Goal: Check status

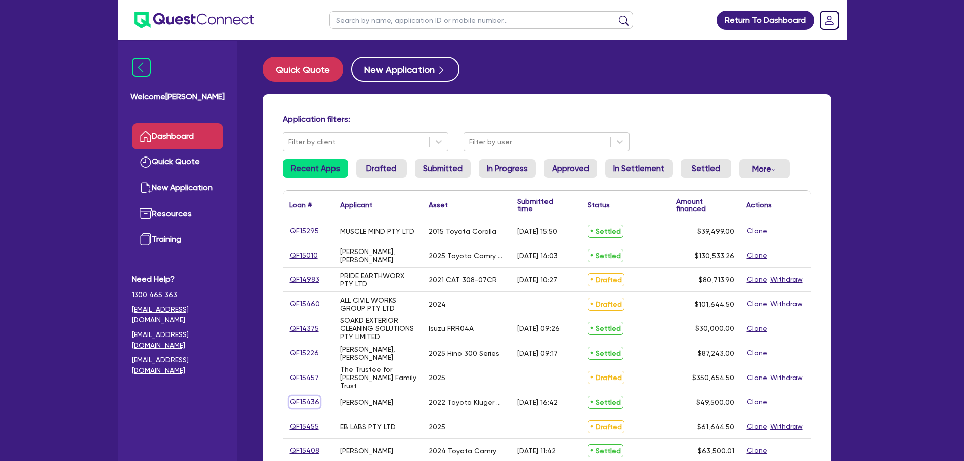
click at [297, 402] on link "QF15436" at bounding box center [304, 402] width 30 height 12
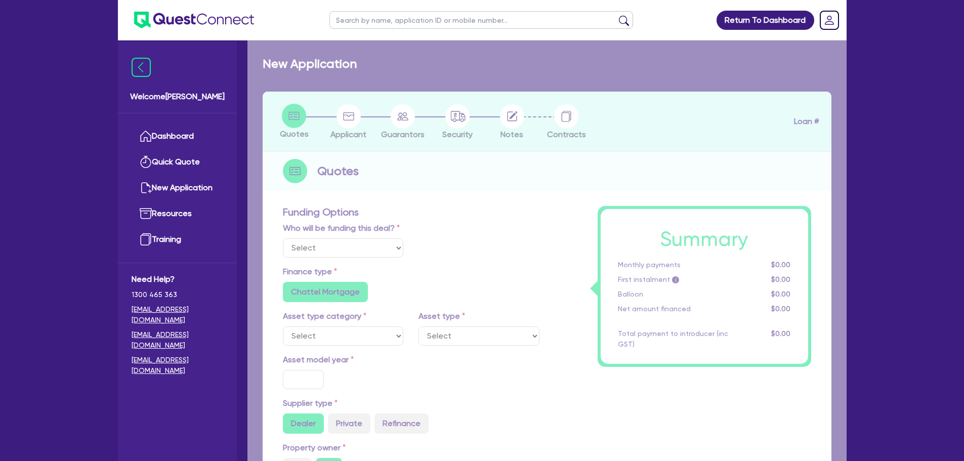
select select "Other"
select select "CARS_AND_LIGHT_TRUCKS"
type input "2022"
type input "49,000"
type input "3"
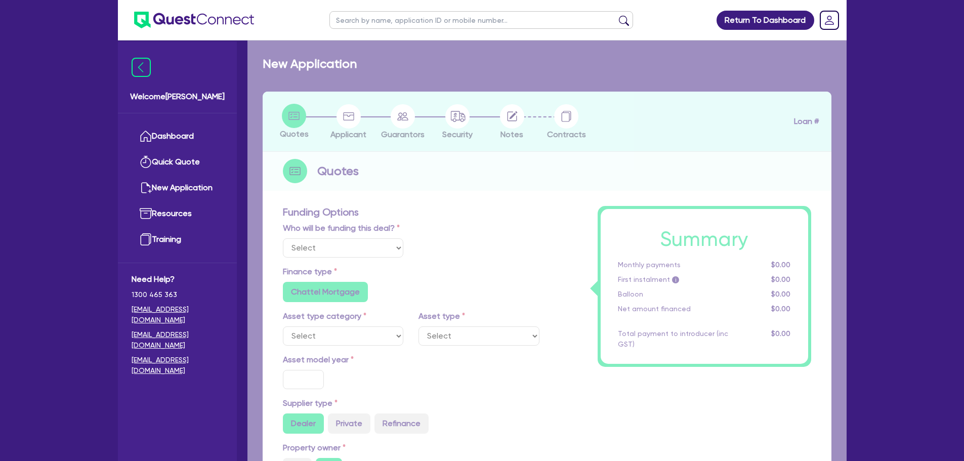
type input "1,485"
type input "6.8"
type input "136.36"
type input "318.18"
radio input "true"
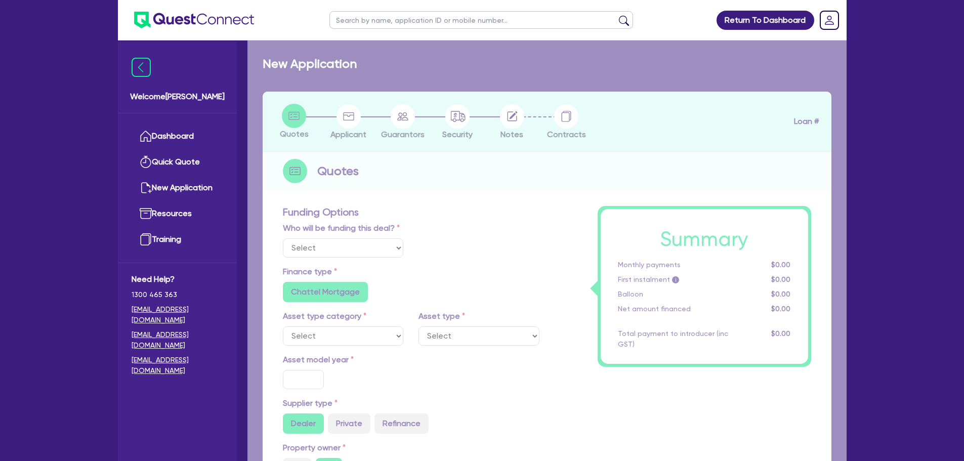
radio input "true"
select select "PASSENGER_VEHICLES"
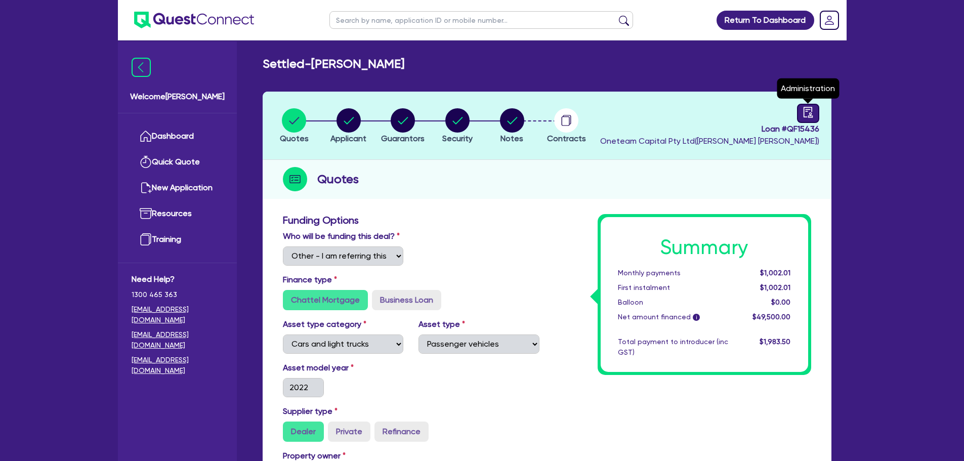
click at [805, 116] on icon "audit" at bounding box center [807, 112] width 11 height 11
select select "SETTLED"
select select "Westpac"
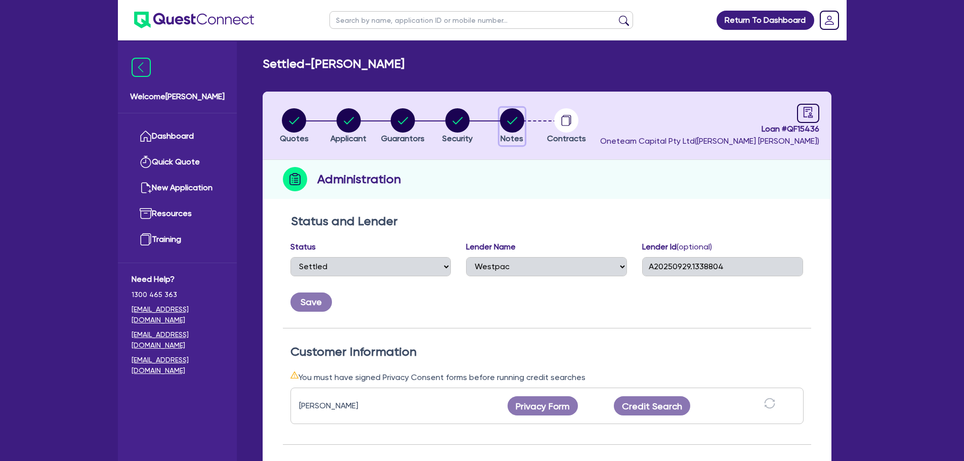
click at [504, 119] on circle "button" at bounding box center [512, 120] width 24 height 24
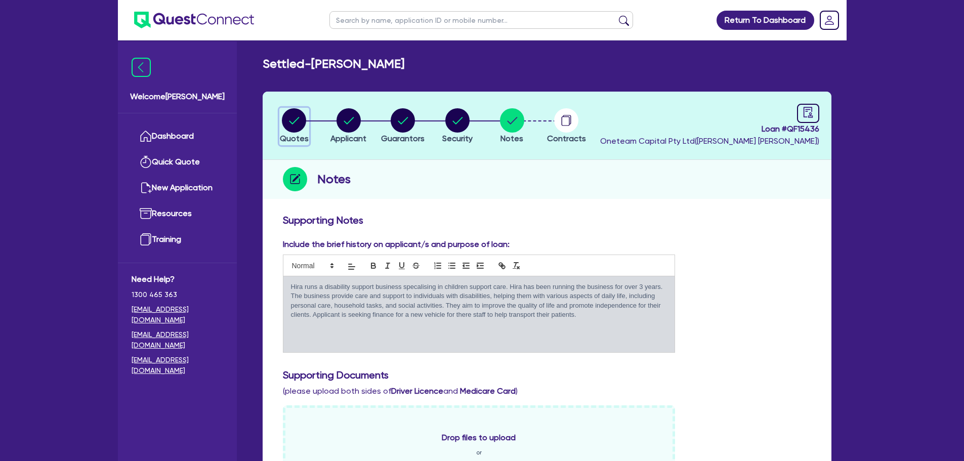
click at [290, 122] on icon "button" at bounding box center [294, 120] width 10 height 7
select select "Other"
select select "CARS_AND_LIGHT_TRUCKS"
select select "PASSENGER_VEHICLES"
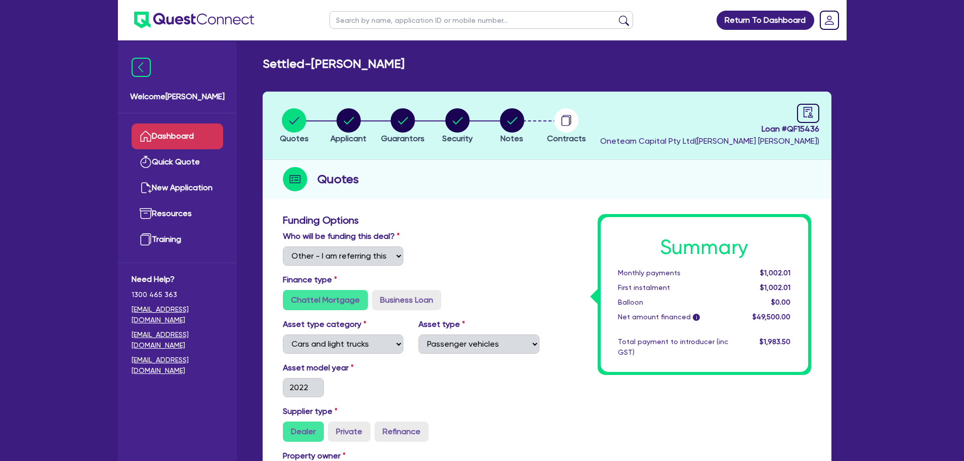
click at [184, 131] on link "Dashboard" at bounding box center [178, 136] width 92 height 26
